Goal: Transaction & Acquisition: Book appointment/travel/reservation

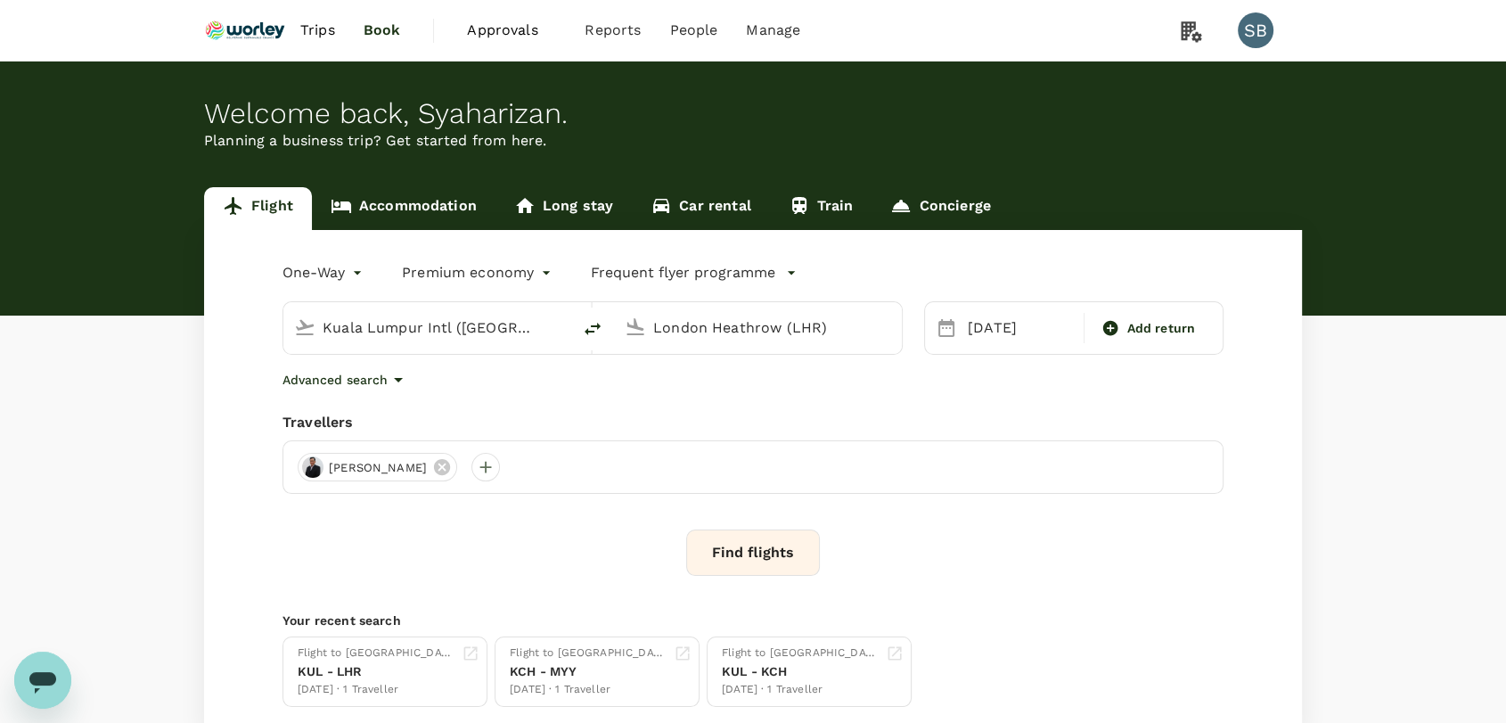
click at [270, 23] on img at bounding box center [245, 30] width 82 height 39
click at [347, 271] on body "Trips Book Approvals 0 Reports People Manage SB Welcome back , [GEOGRAPHIC_DATA…" at bounding box center [753, 423] width 1506 height 846
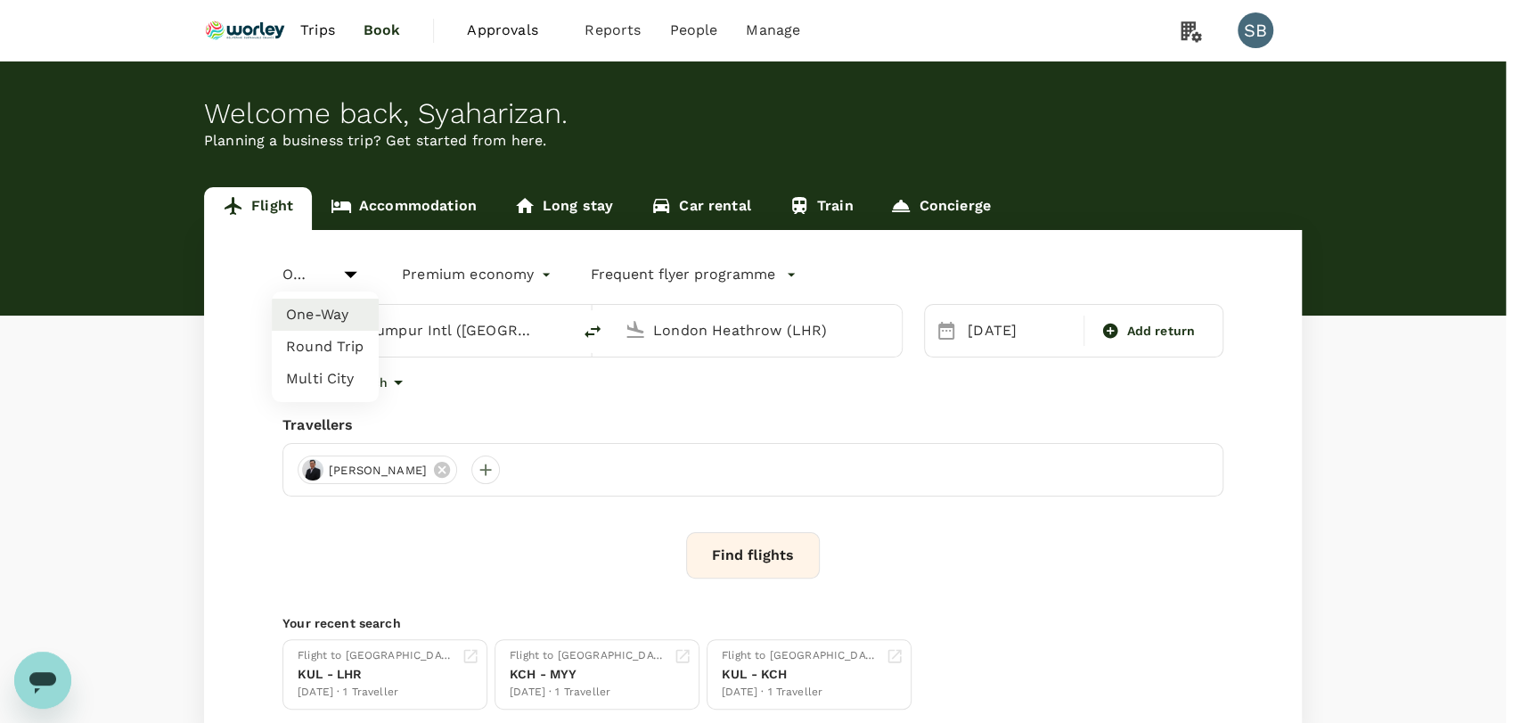
click at [342, 355] on li "Round Trip" at bounding box center [325, 347] width 107 height 32
type input "roundtrip"
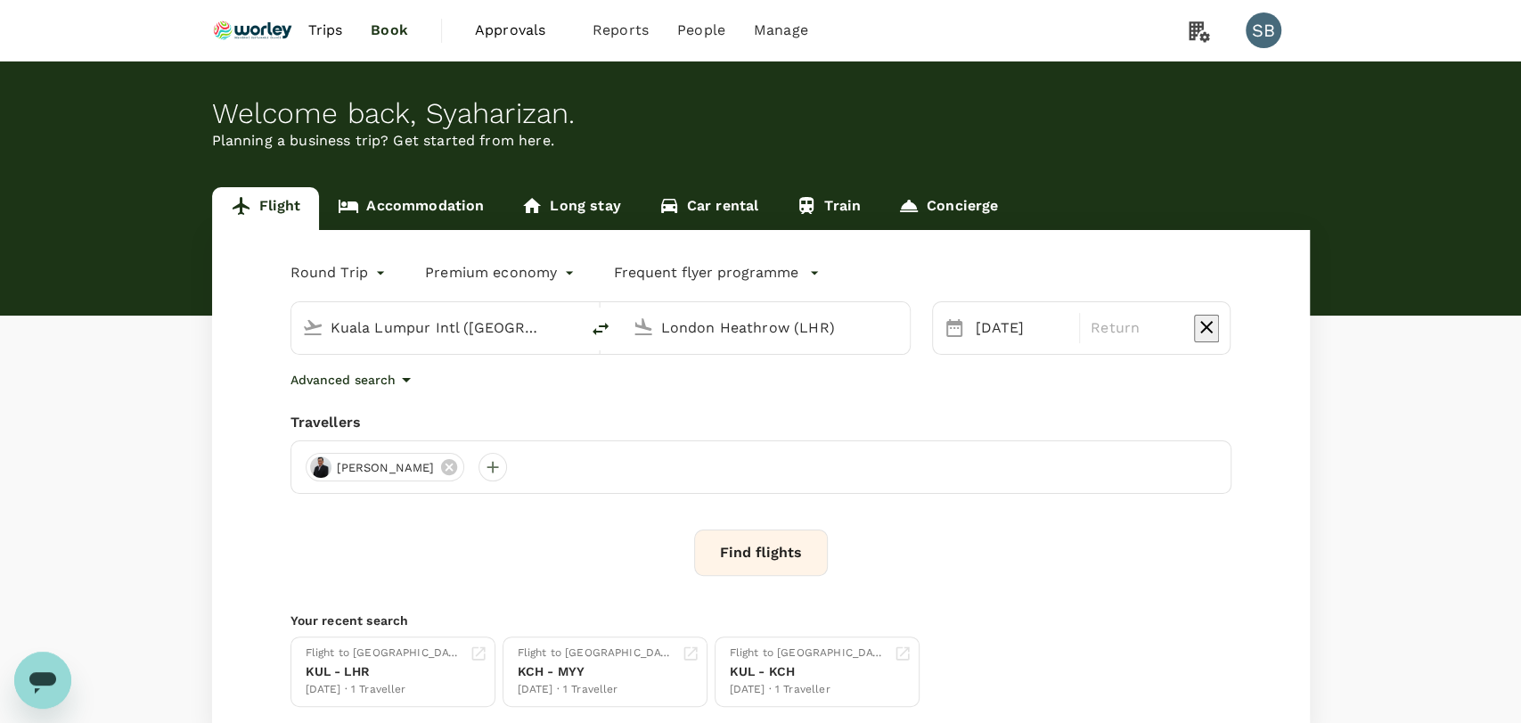
click at [478, 275] on body "Trips Book Approvals 0 Reports People Manage SB Welcome back , [GEOGRAPHIC_DATA…" at bounding box center [760, 423] width 1521 height 846
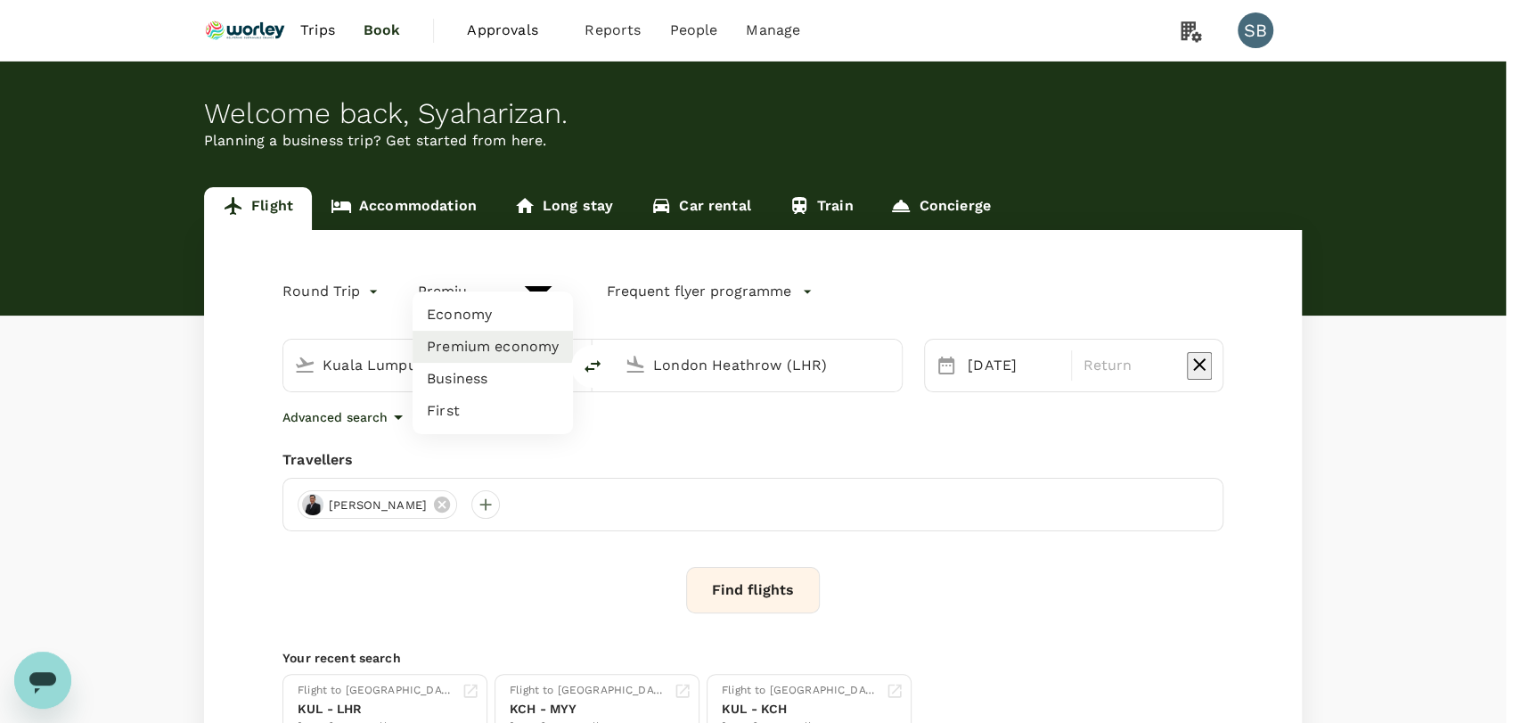
click at [480, 382] on li "Business" at bounding box center [493, 379] width 160 height 32
type input "business"
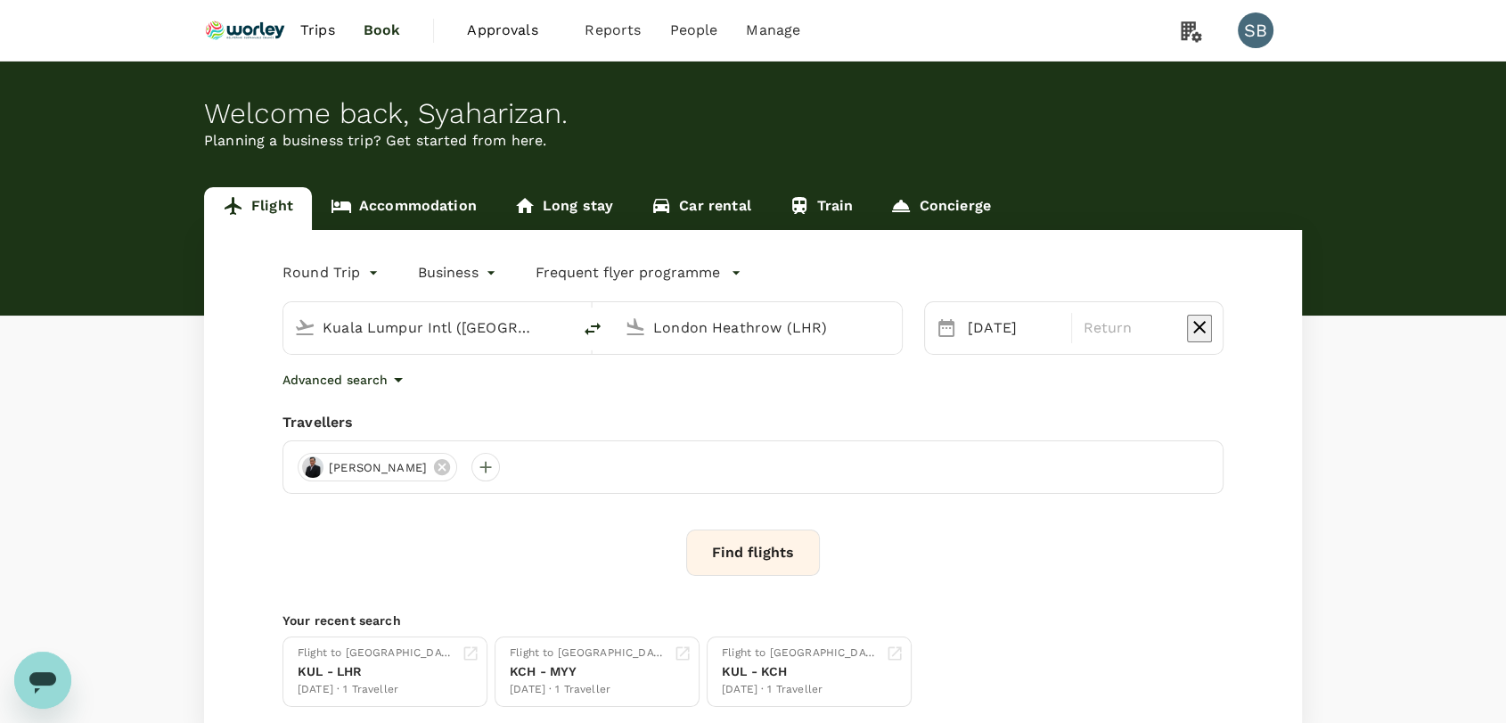
click at [468, 321] on input "Kuala Lumpur Intl ([GEOGRAPHIC_DATA])" at bounding box center [428, 328] width 211 height 28
click at [435, 389] on p "[GEOGRAPHIC_DATA]" at bounding box center [451, 381] width 350 height 18
type input "[GEOGRAPHIC_DATA] (PKX)"
click at [716, 321] on input "London Heathrow (LHR)" at bounding box center [758, 328] width 211 height 28
click at [718, 389] on p "[GEOGRAPHIC_DATA] Intl" at bounding box center [781, 381] width 349 height 18
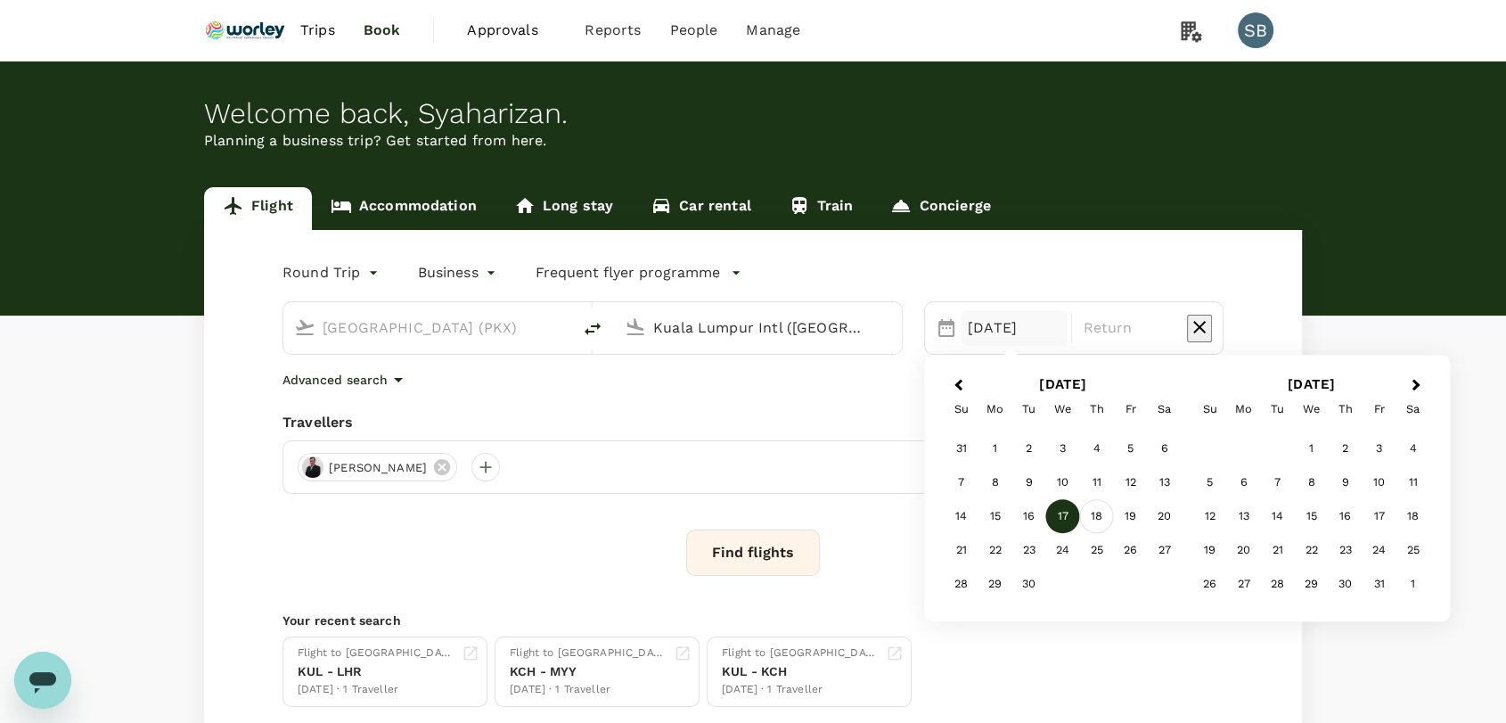
type input "Kuala Lumpur Intl ([GEOGRAPHIC_DATA])"
click at [1100, 515] on div "18" at bounding box center [1097, 517] width 34 height 34
click at [972, 320] on div "[DATE]" at bounding box center [1014, 328] width 107 height 36
click at [1052, 515] on div "17" at bounding box center [1063, 517] width 34 height 34
click at [1093, 517] on div "18" at bounding box center [1097, 517] width 34 height 34
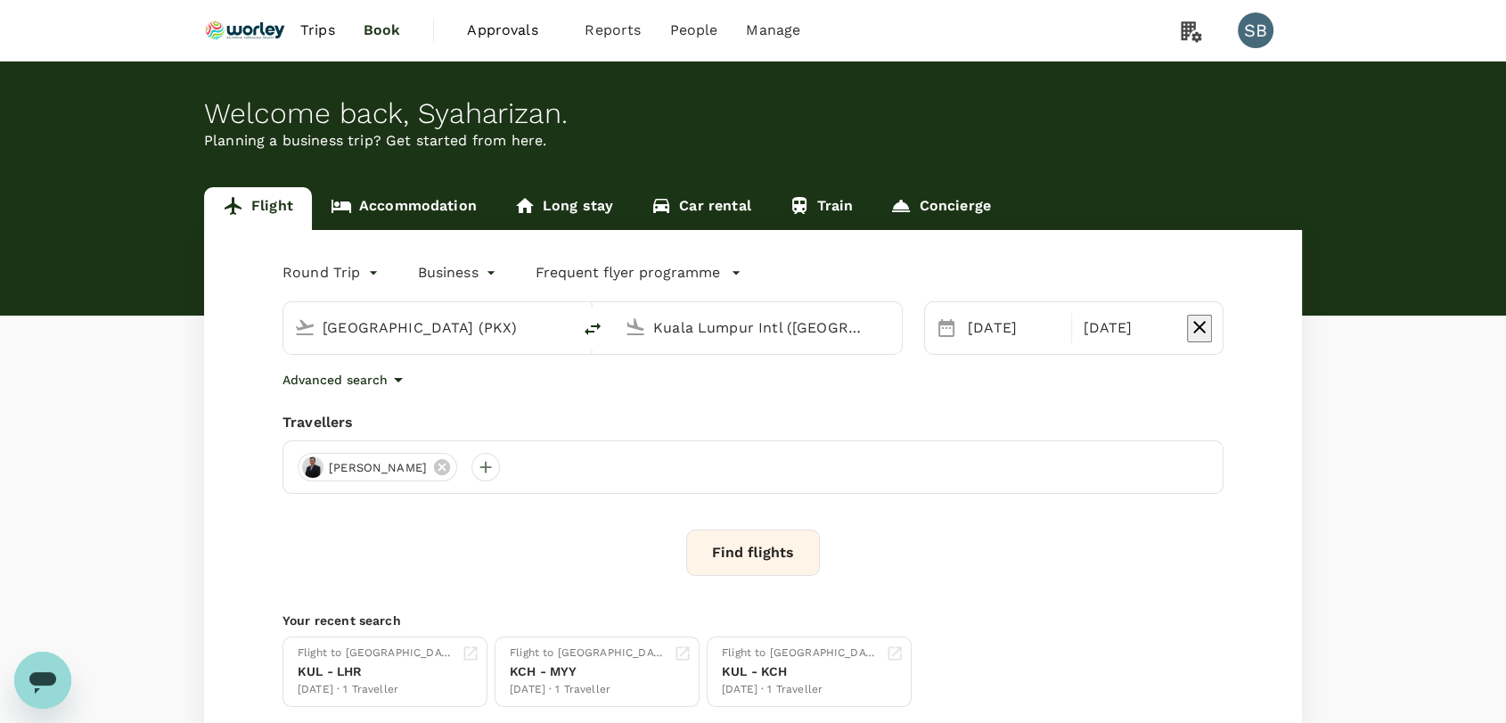
click at [707, 344] on div "Kuala Lumpur Intl ([GEOGRAPHIC_DATA])" at bounding box center [758, 328] width 288 height 52
click at [390, 387] on icon "button" at bounding box center [398, 379] width 21 height 21
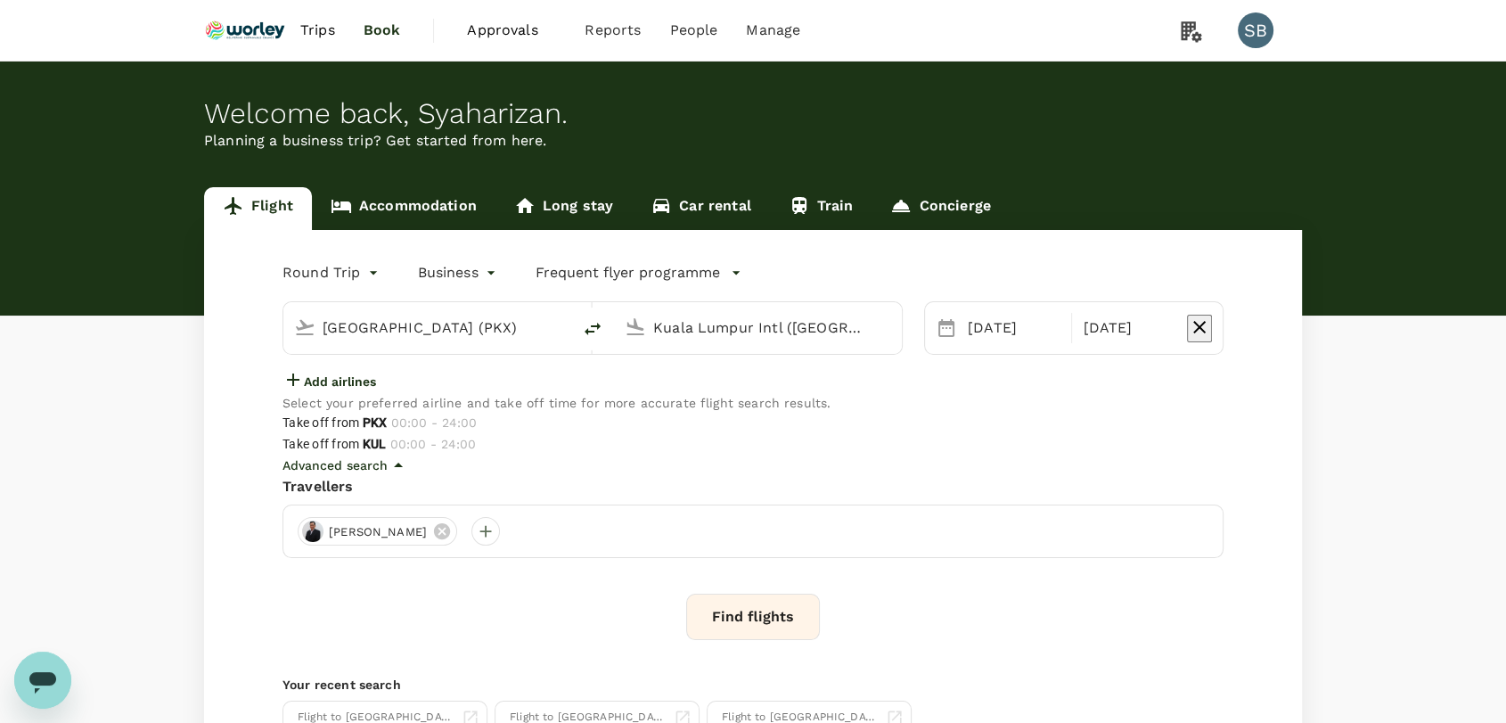
click at [292, 390] on icon "button" at bounding box center [292, 379] width 21 height 21
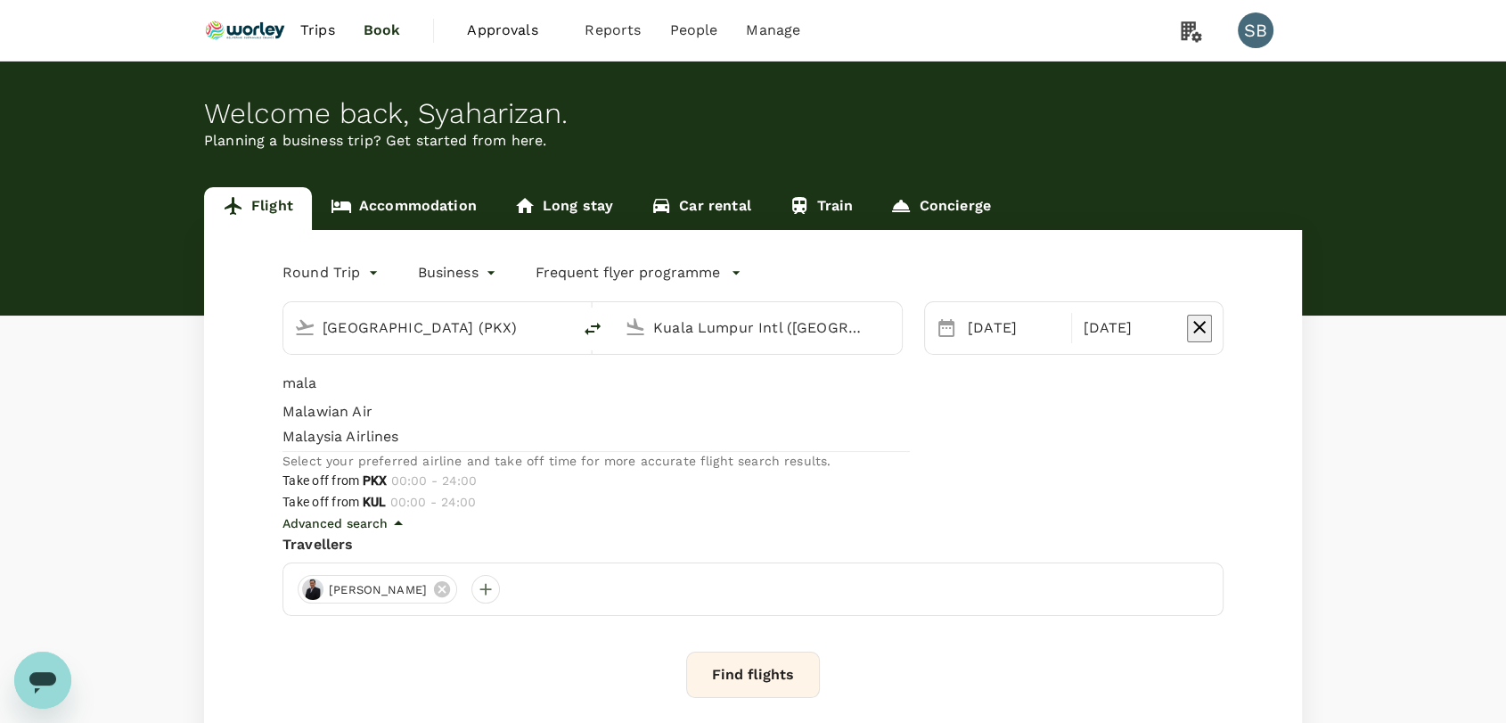
type input "mala"
click at [333, 447] on span "Malaysia Airlines" at bounding box center [595, 436] width 627 height 21
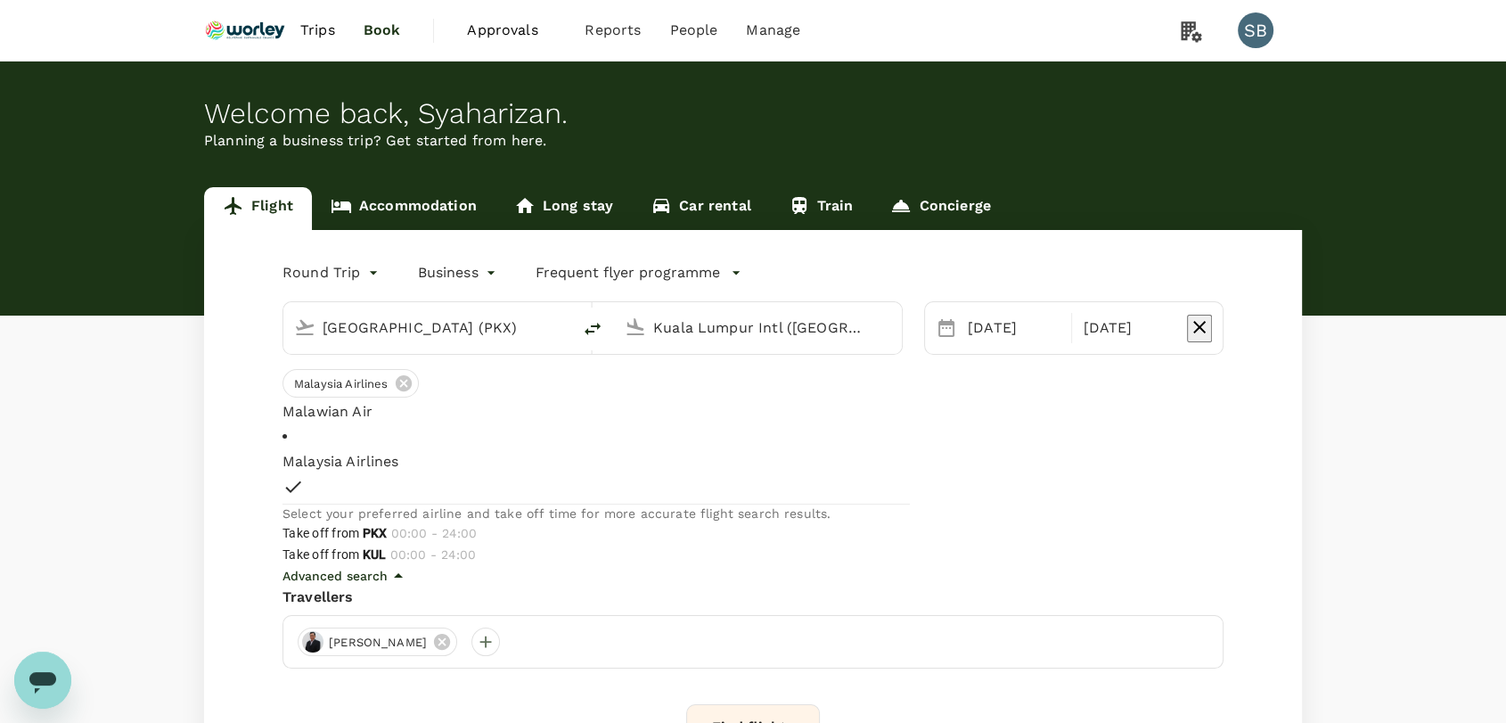
click at [981, 565] on div "Advanced search" at bounding box center [752, 575] width 941 height 21
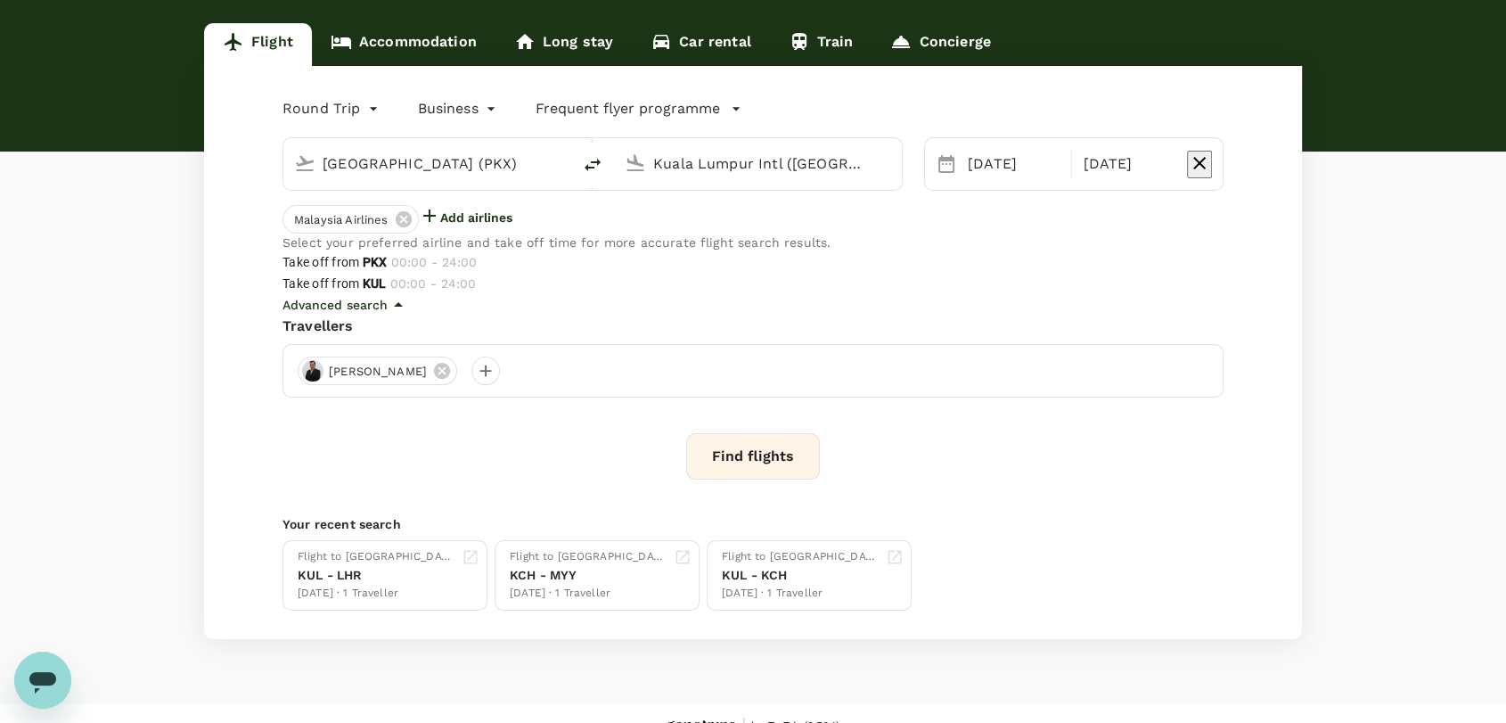
scroll to position [280, 0]
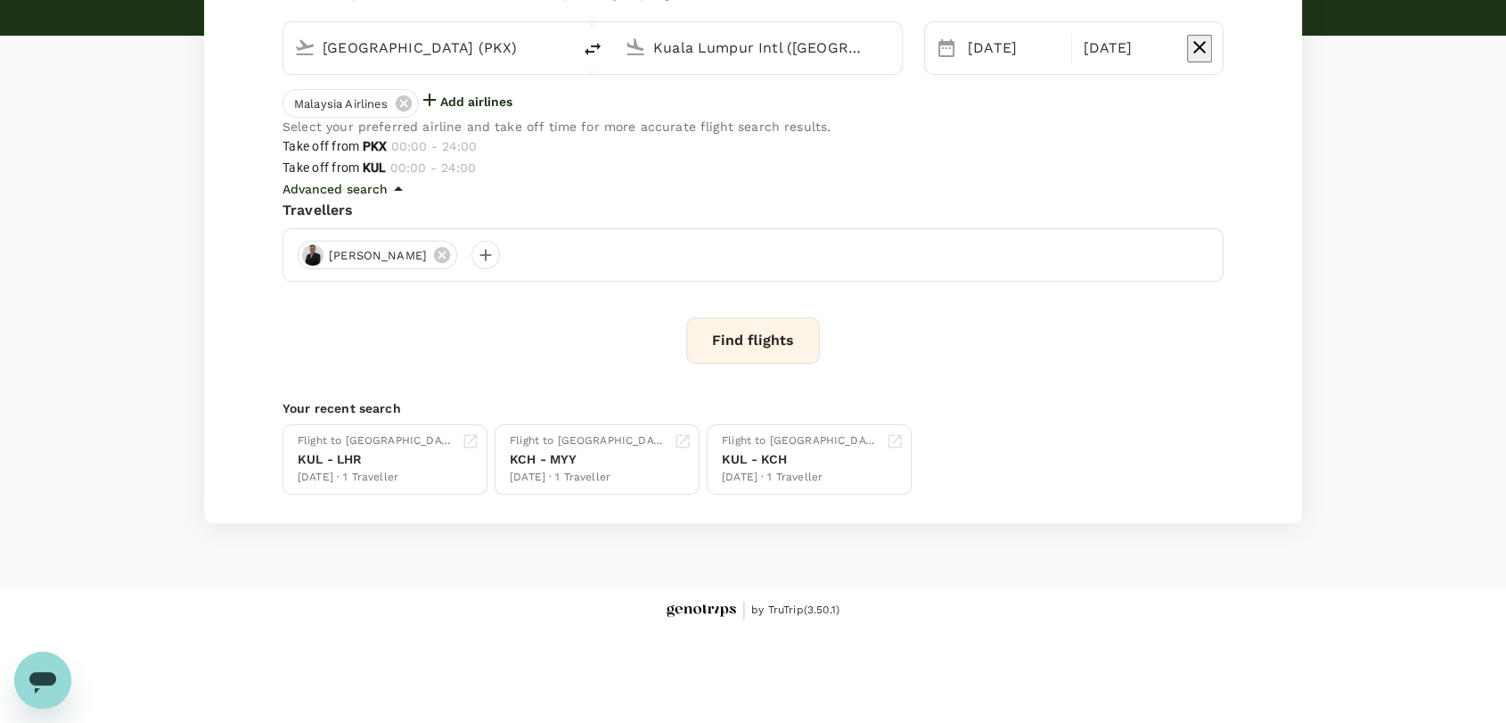
click at [770, 364] on button "Find flights" at bounding box center [753, 340] width 134 height 46
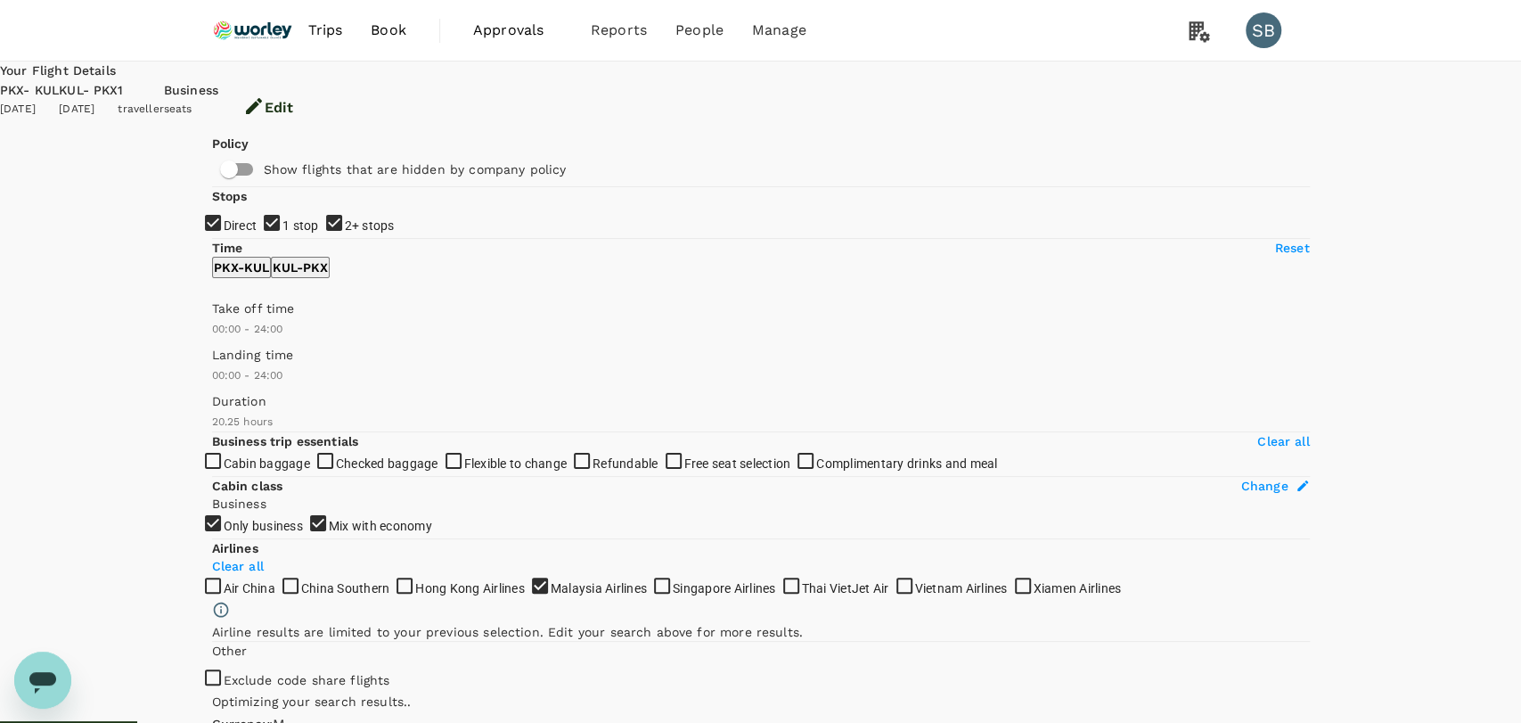
type input "MYR"
type input "1440"
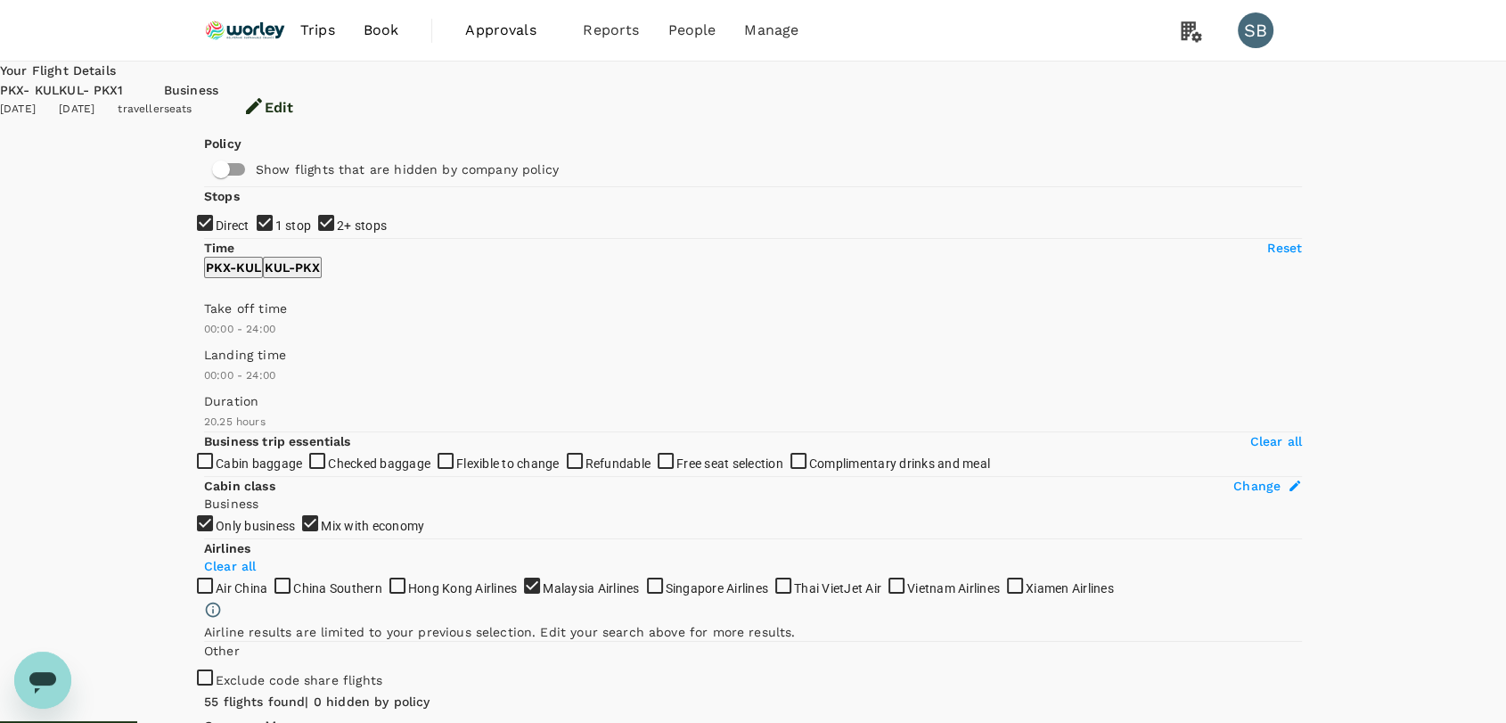
drag, startPoint x: 1158, startPoint y: 70, endPoint x: 1139, endPoint y: 69, distance: 19.6
drag, startPoint x: 855, startPoint y: 273, endPoint x: 803, endPoint y: 267, distance: 52.0
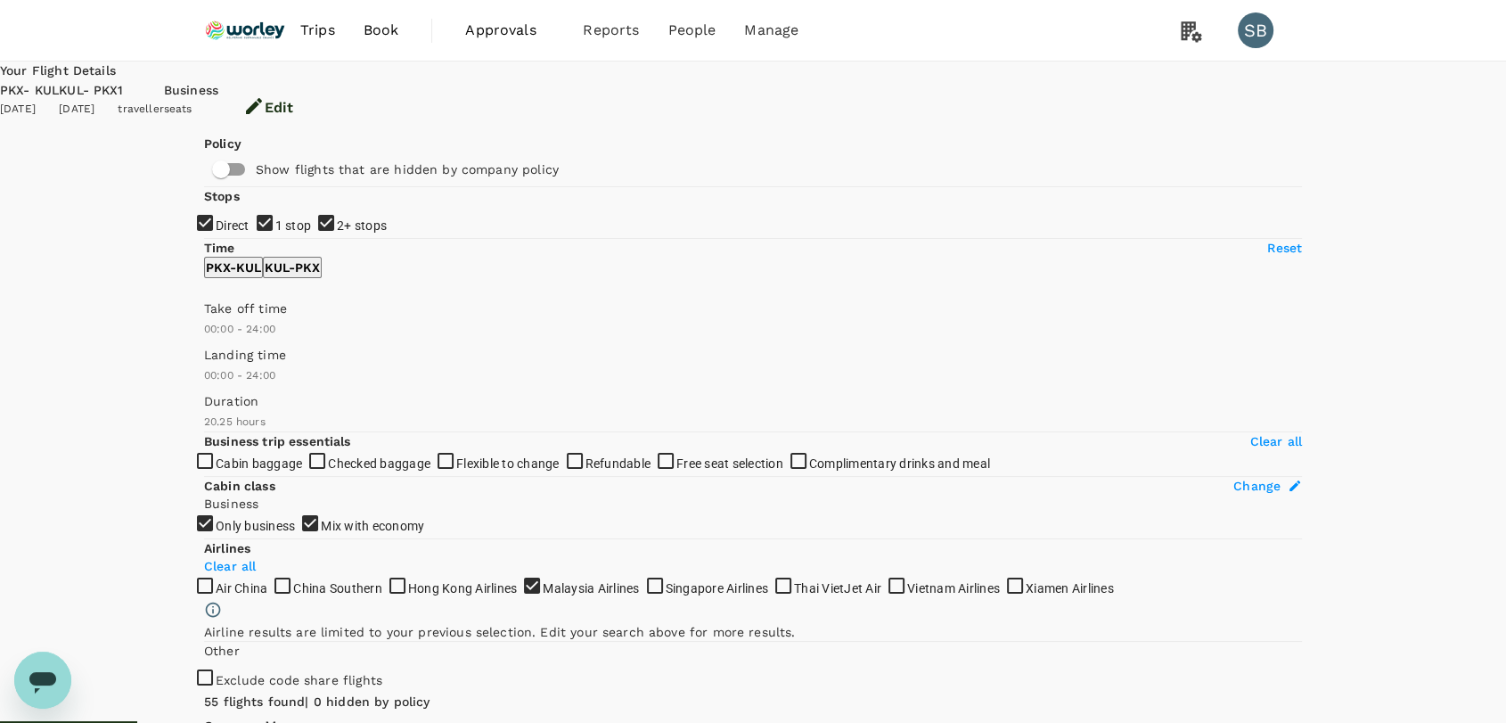
copy div "6h 30min"
drag, startPoint x: 856, startPoint y: 328, endPoint x: 803, endPoint y: 333, distance: 53.7
copy div "6h 20min"
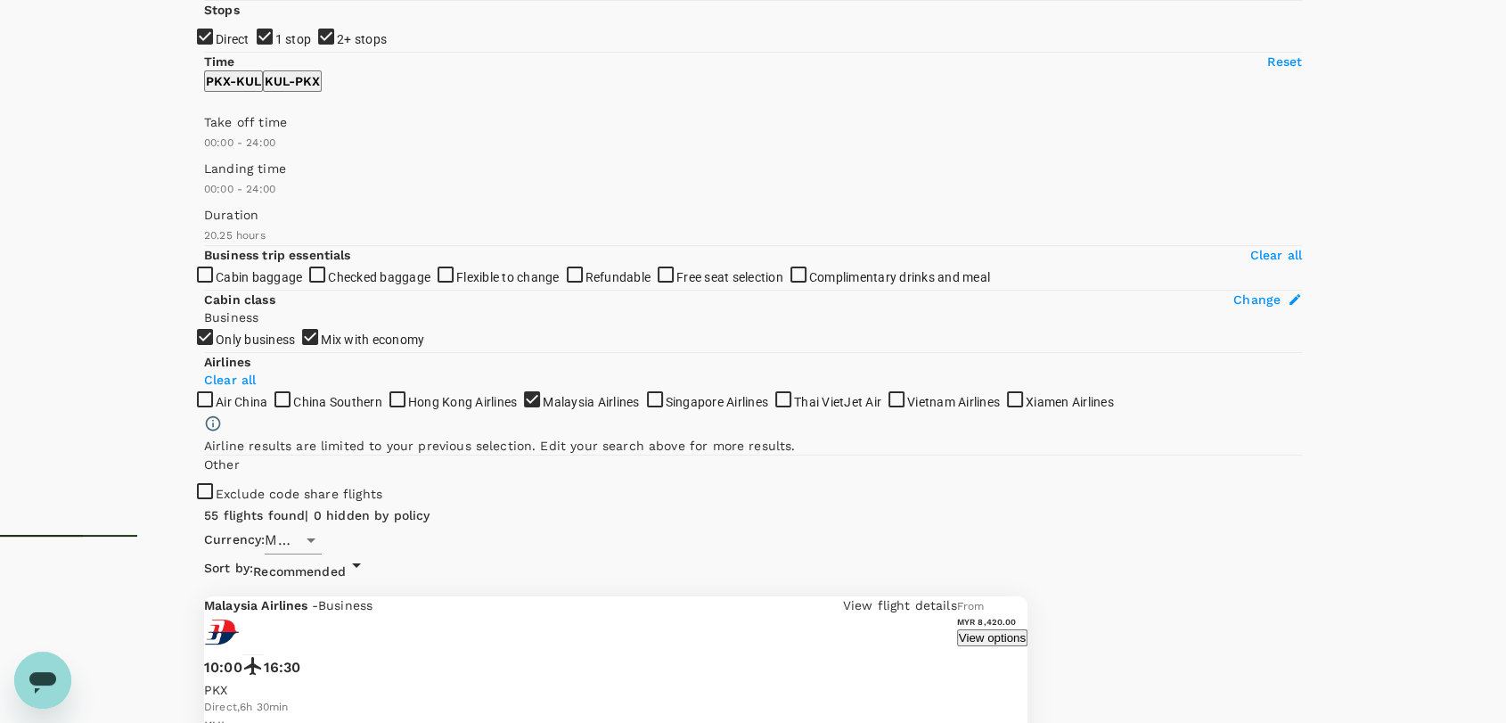
scroll to position [187, 0]
